Goal: Obtain resource: Download file/media

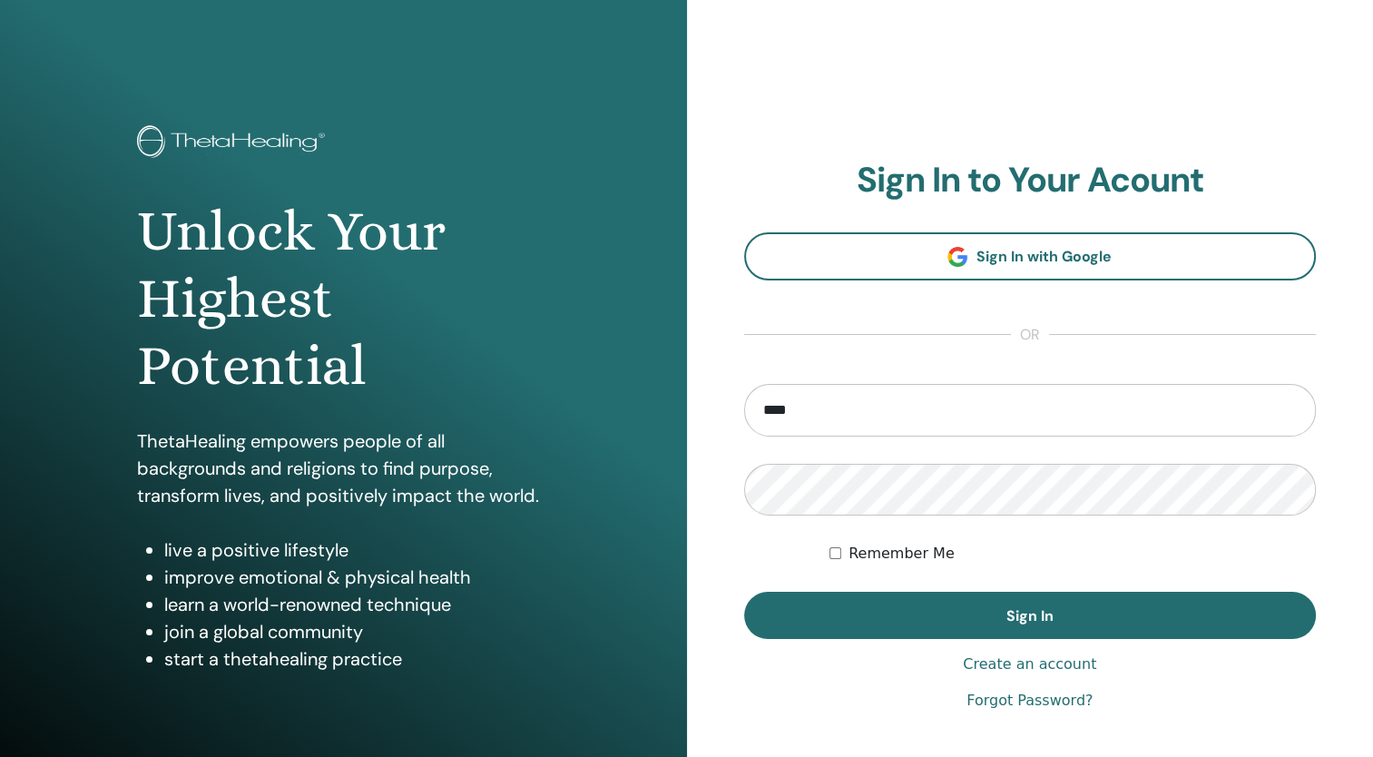
type input "**********"
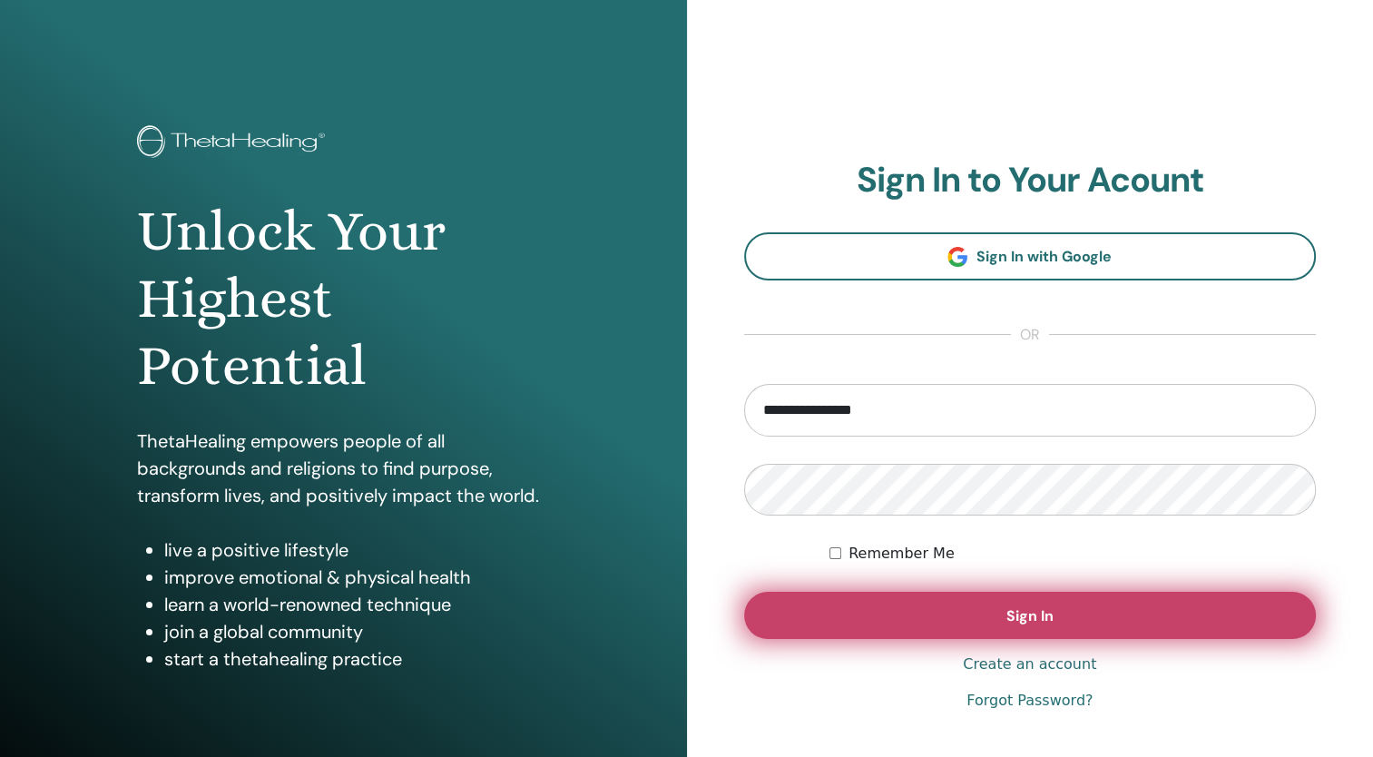
click at [958, 609] on button "Sign In" at bounding box center [1030, 615] width 573 height 47
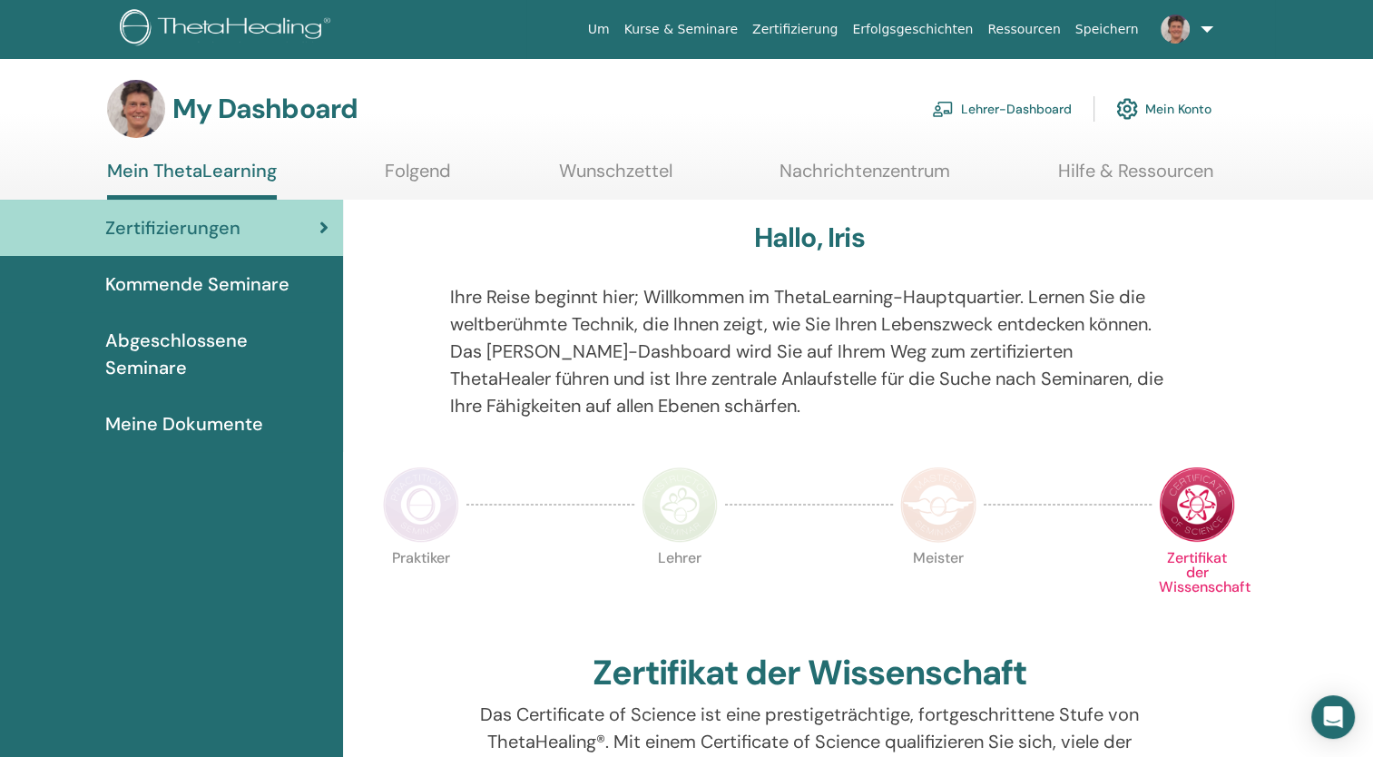
click at [987, 105] on link "Lehrer-Dashboard" at bounding box center [1002, 109] width 140 height 40
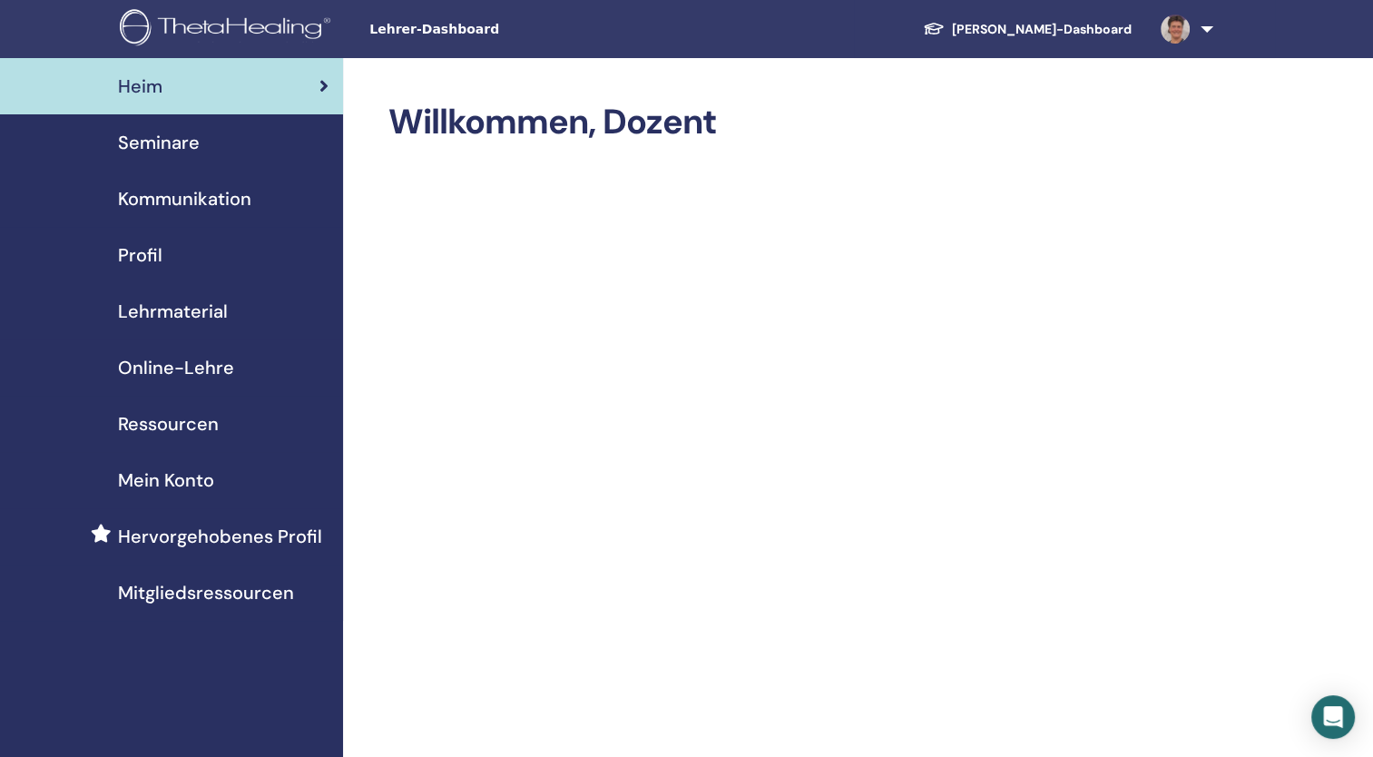
click at [189, 305] on span "Lehrmaterial" at bounding box center [173, 311] width 110 height 27
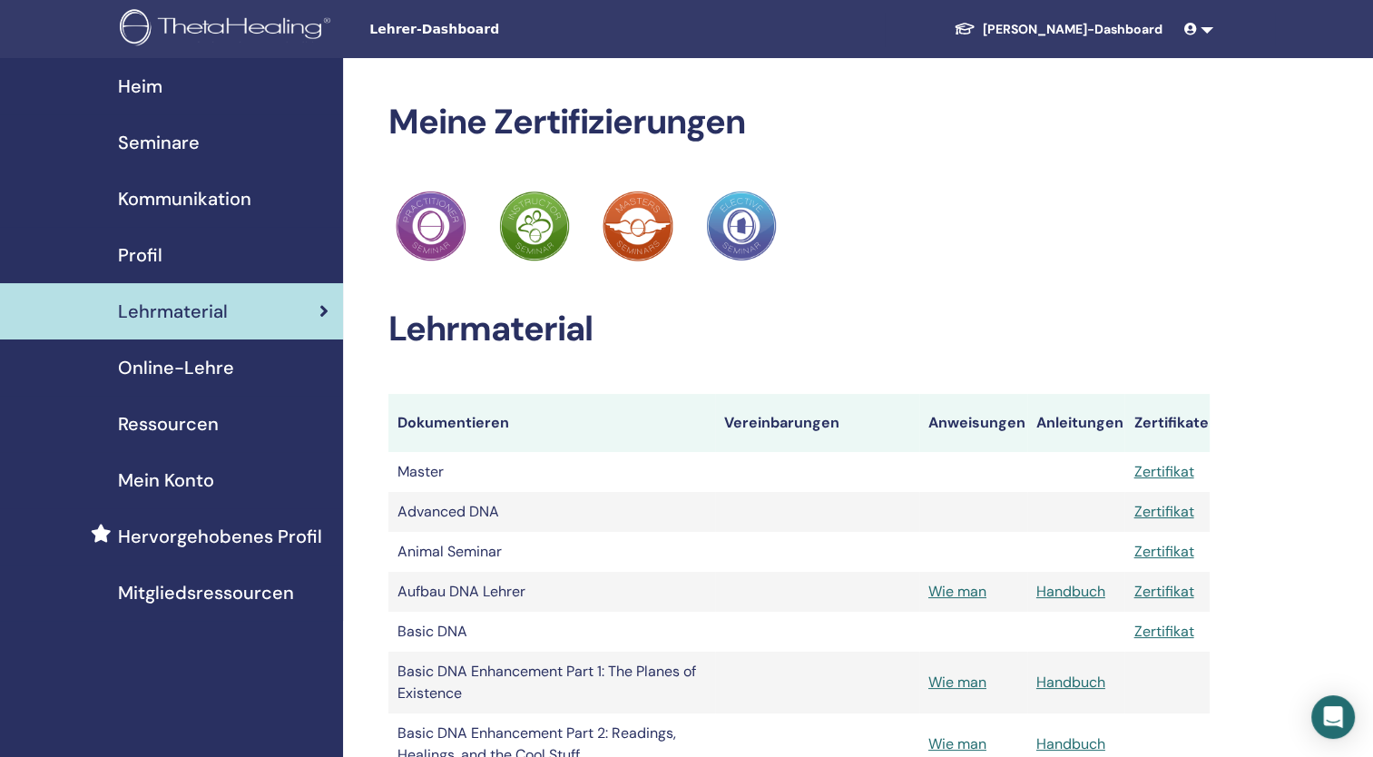
click at [189, 305] on span "Lehrmaterial" at bounding box center [173, 311] width 110 height 27
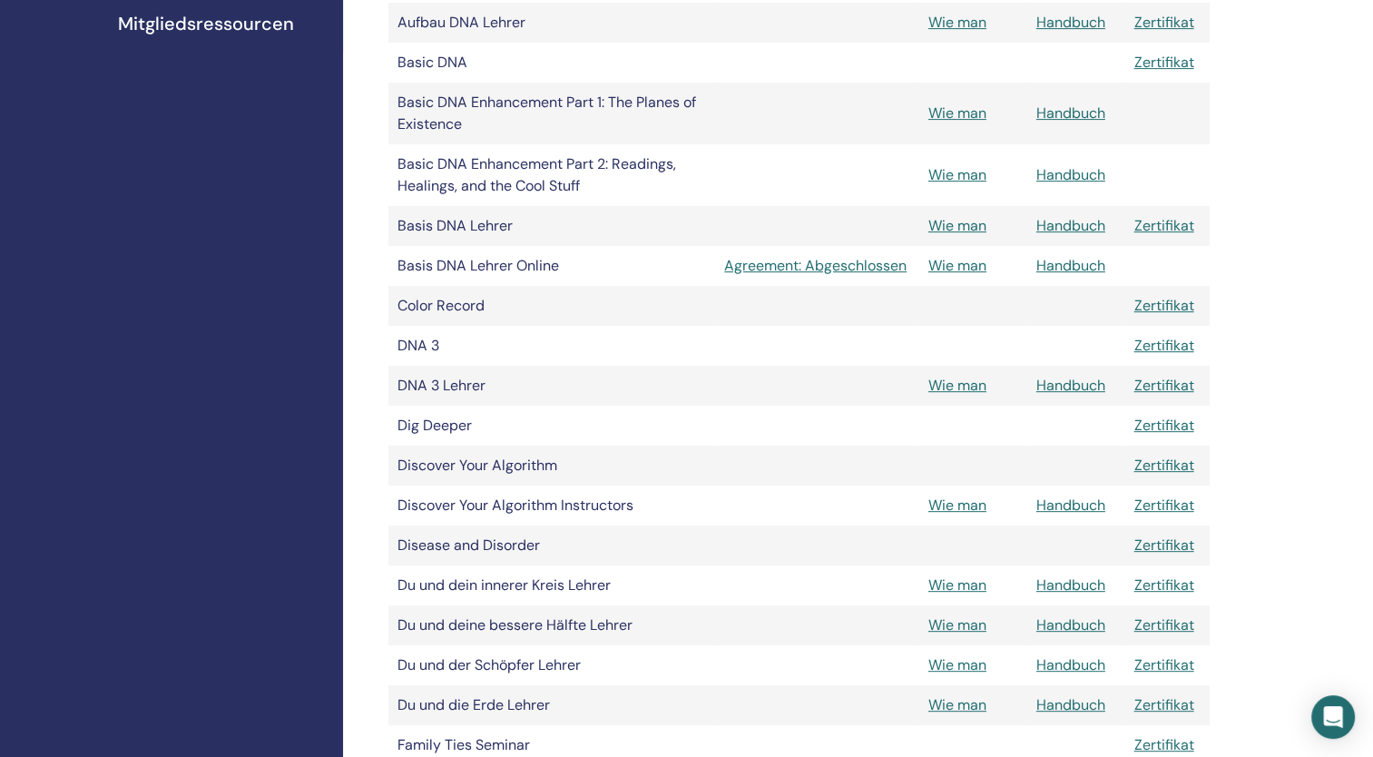
scroll to position [642, 0]
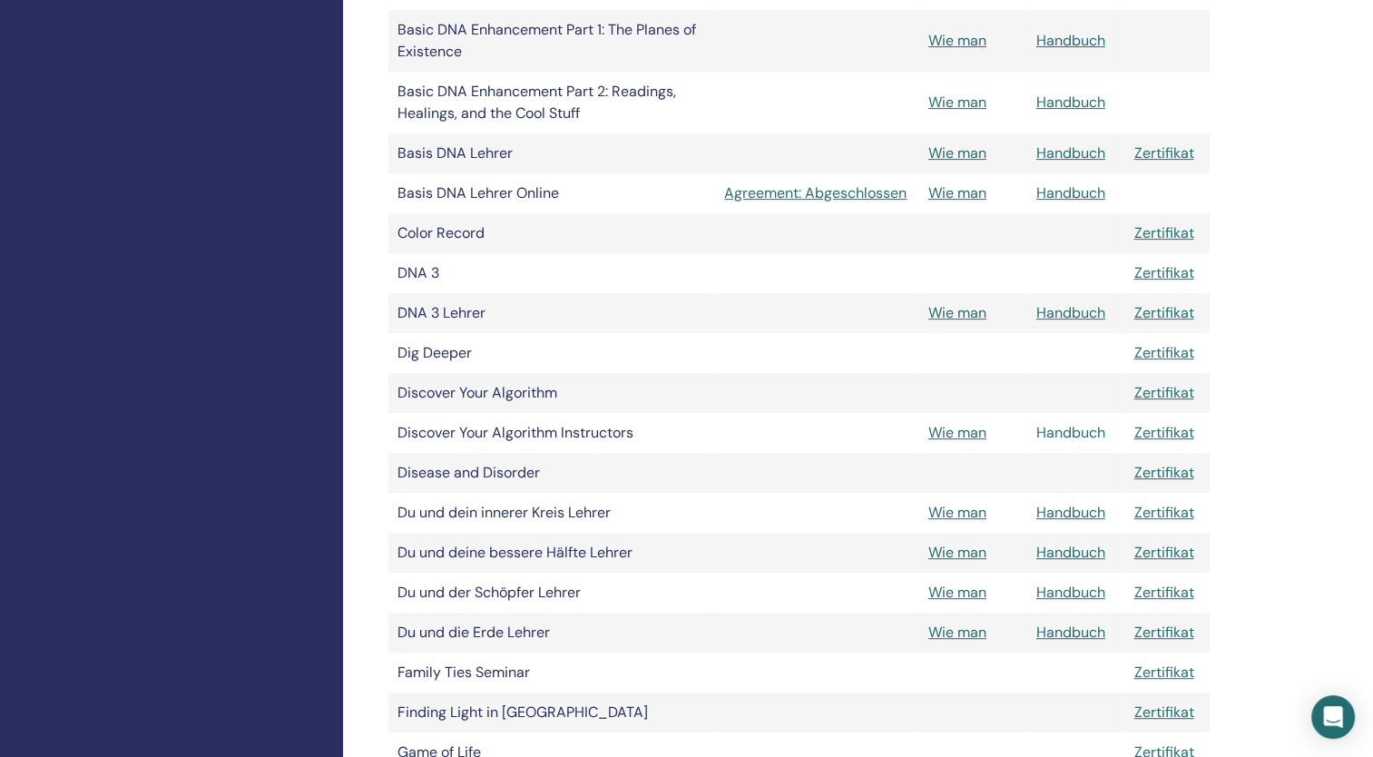
click at [1078, 427] on link "Handbuch" at bounding box center [1071, 432] width 69 height 19
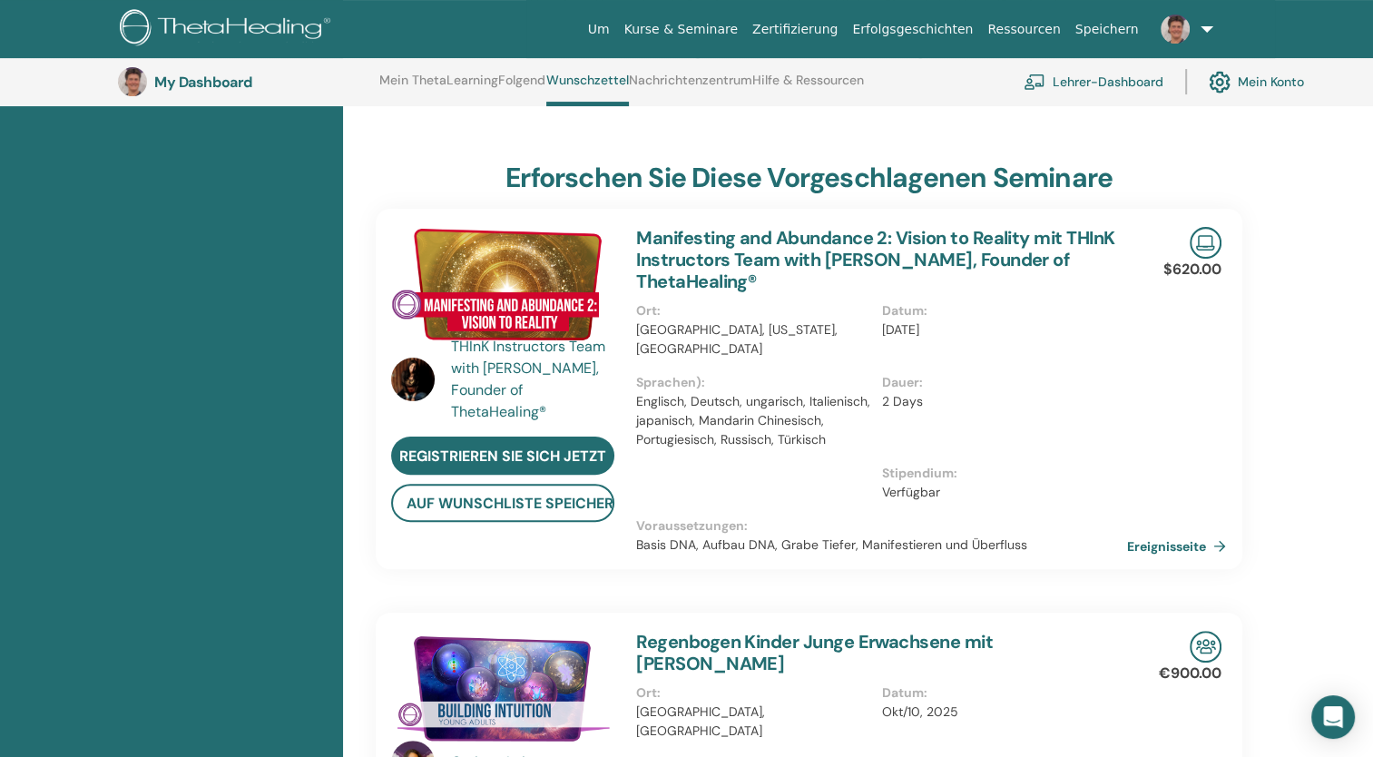
scroll to position [410, 0]
